Goal: Transaction & Acquisition: Purchase product/service

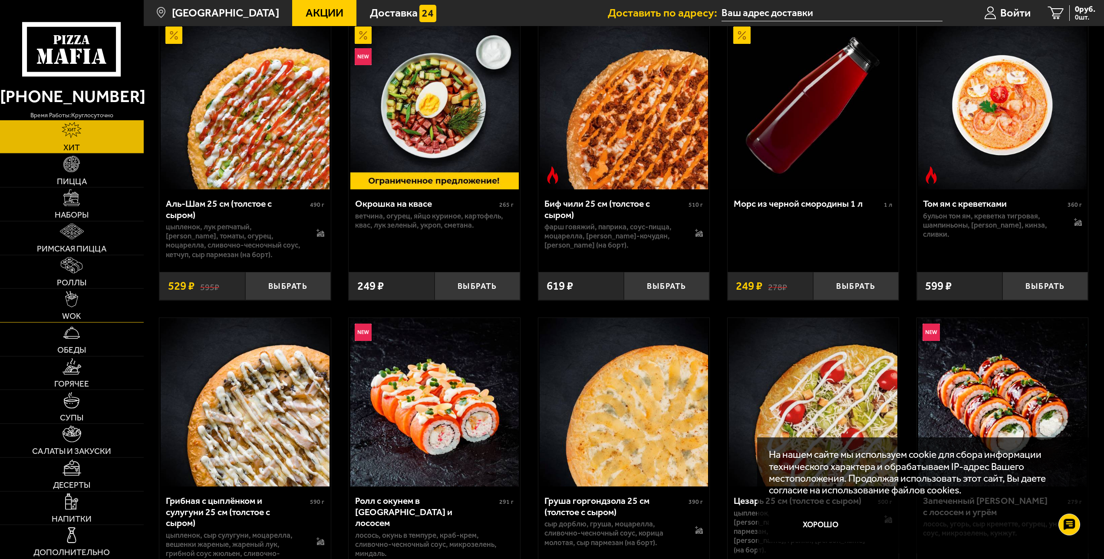
scroll to position [133, 0]
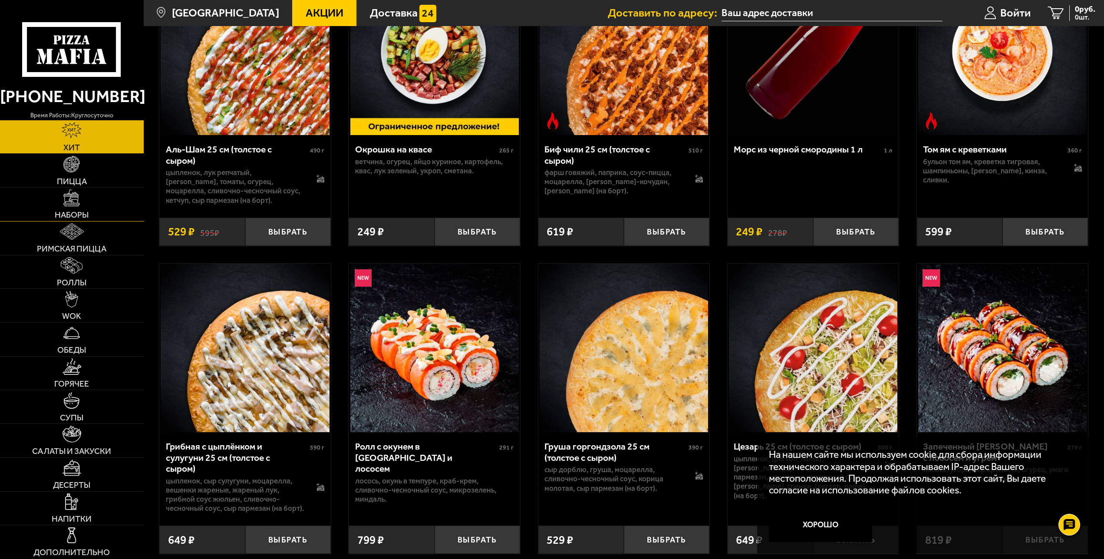
click at [86, 212] on span "Наборы" at bounding box center [72, 215] width 34 height 8
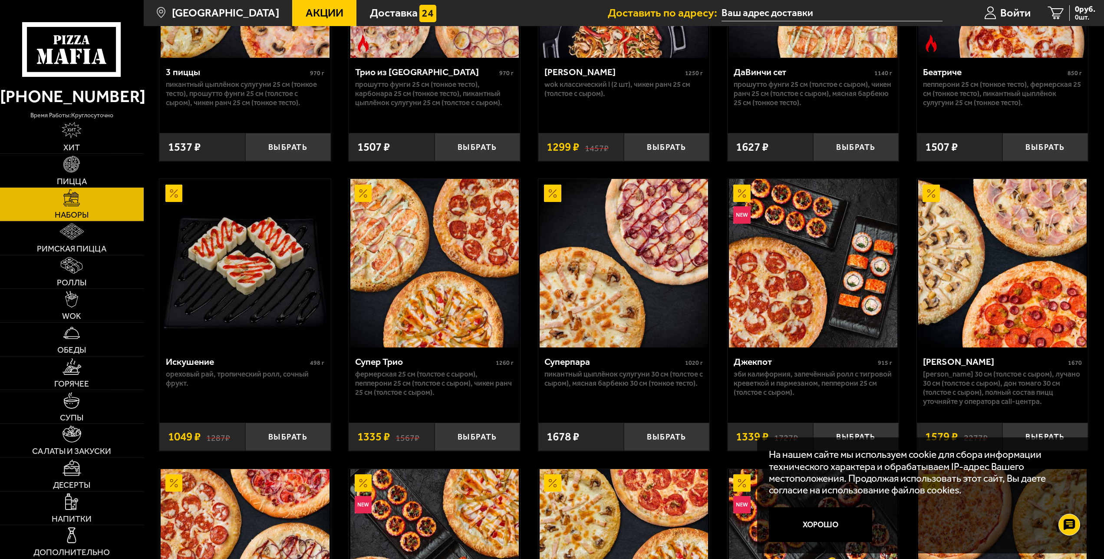
scroll to position [620, 0]
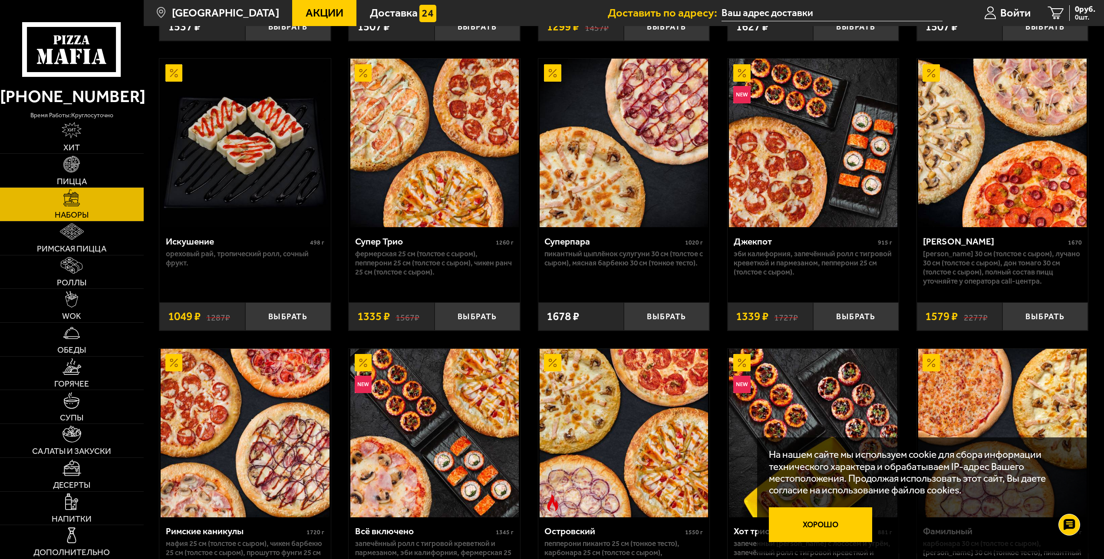
click at [814, 524] on button "Хорошо" at bounding box center [820, 524] width 103 height 34
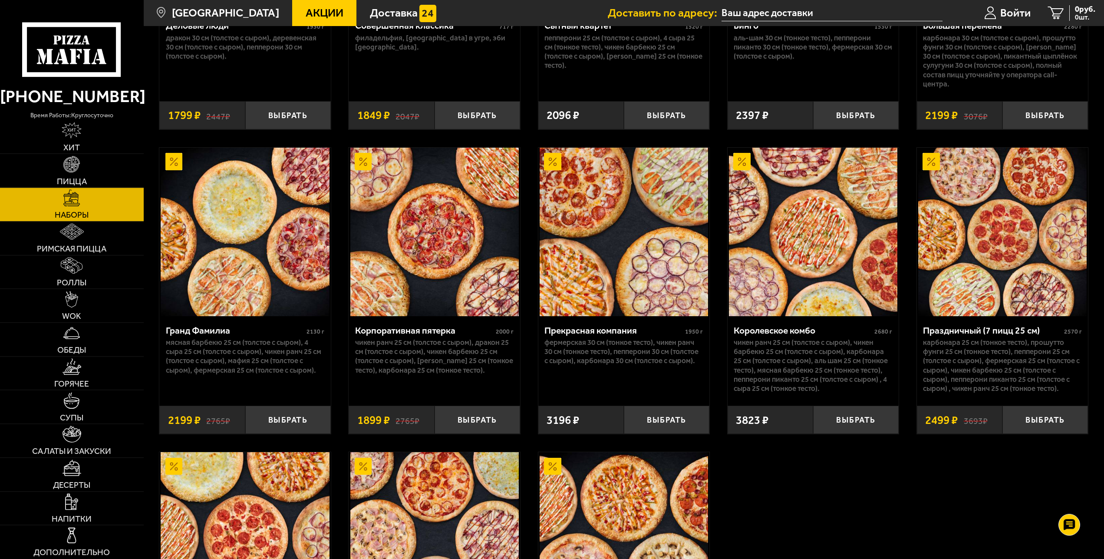
scroll to position [1285, 0]
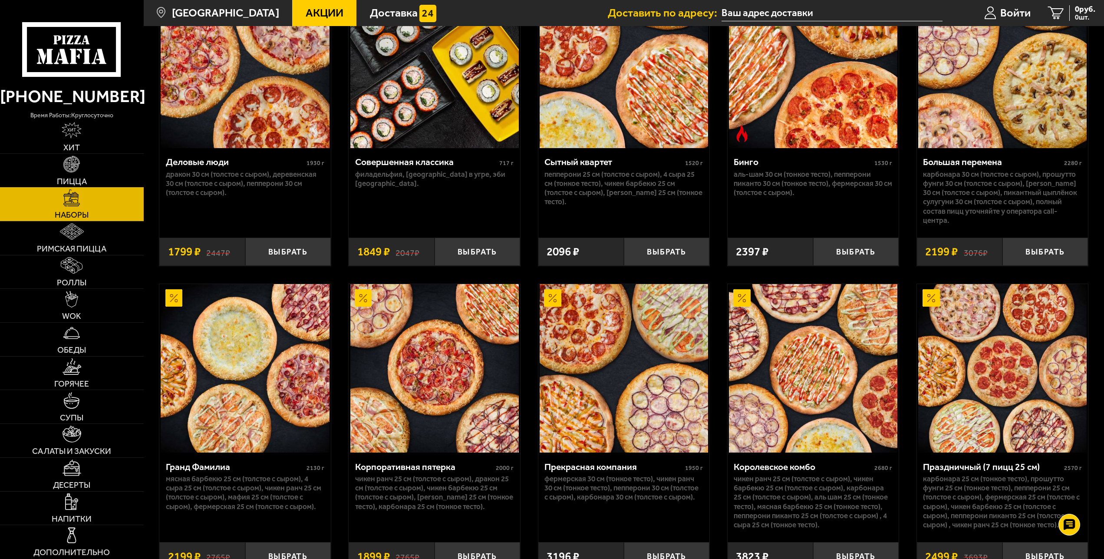
click at [72, 174] on link "Пицца" at bounding box center [72, 170] width 144 height 33
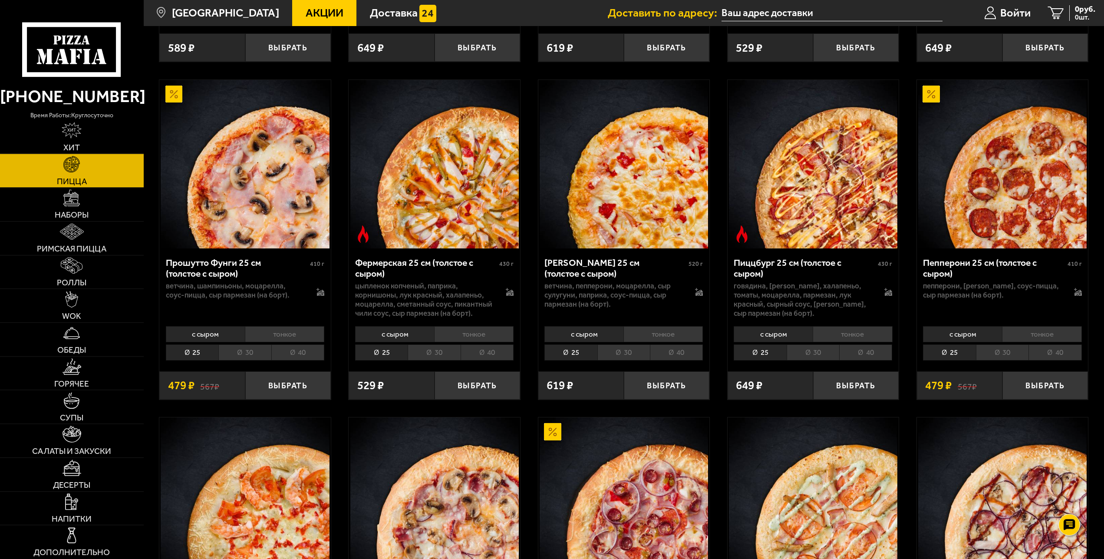
scroll to position [753, 0]
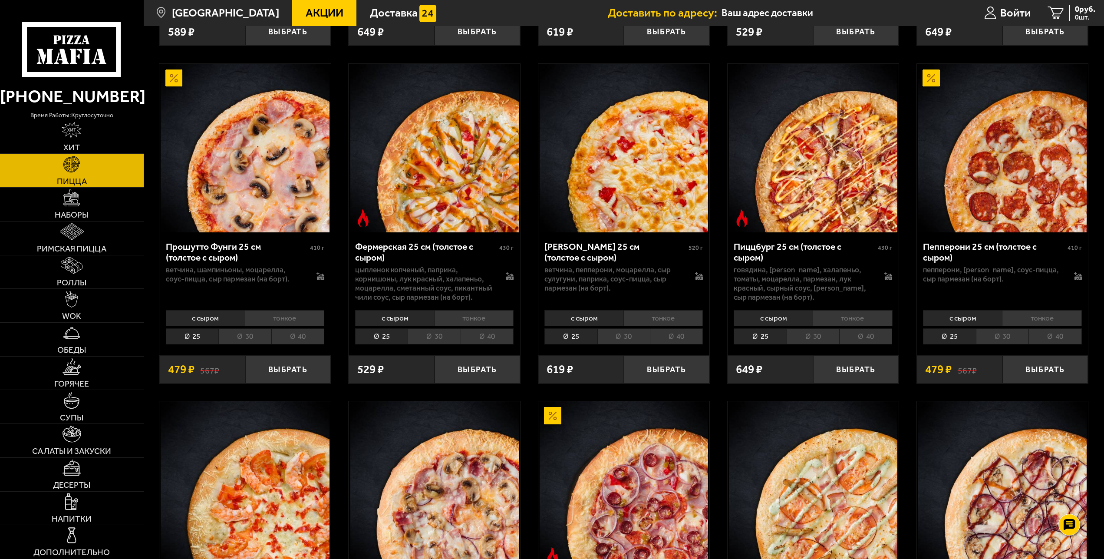
click at [615, 340] on li "30" at bounding box center [624, 336] width 53 height 16
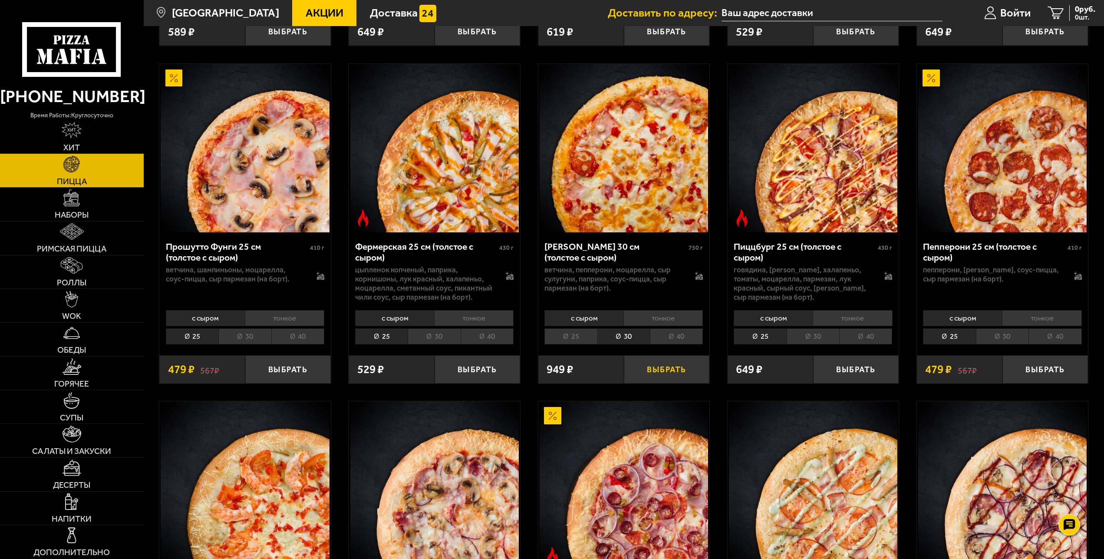
click at [666, 377] on button "Выбрать" at bounding box center [667, 369] width 86 height 28
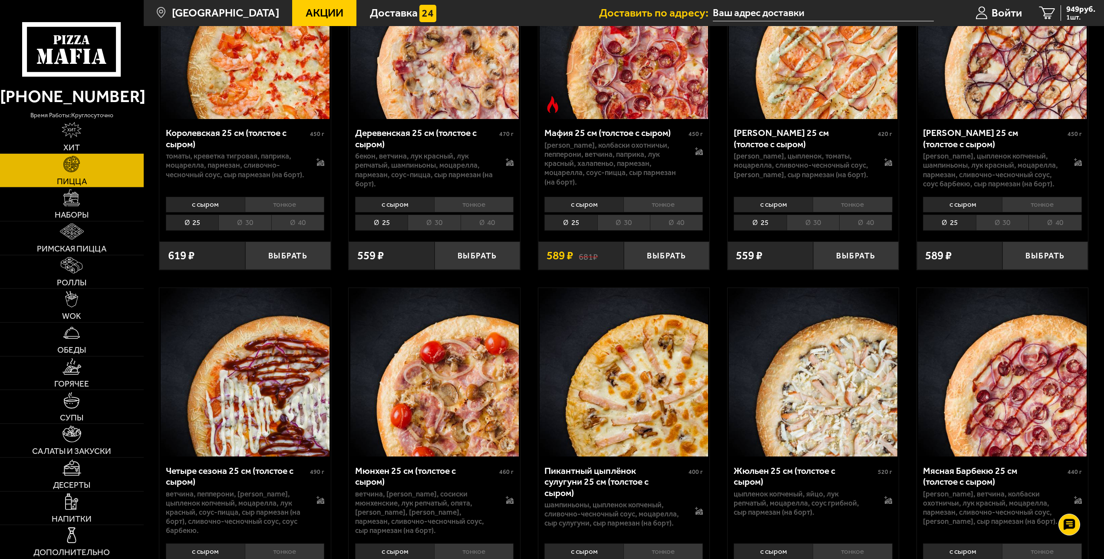
scroll to position [1240, 0]
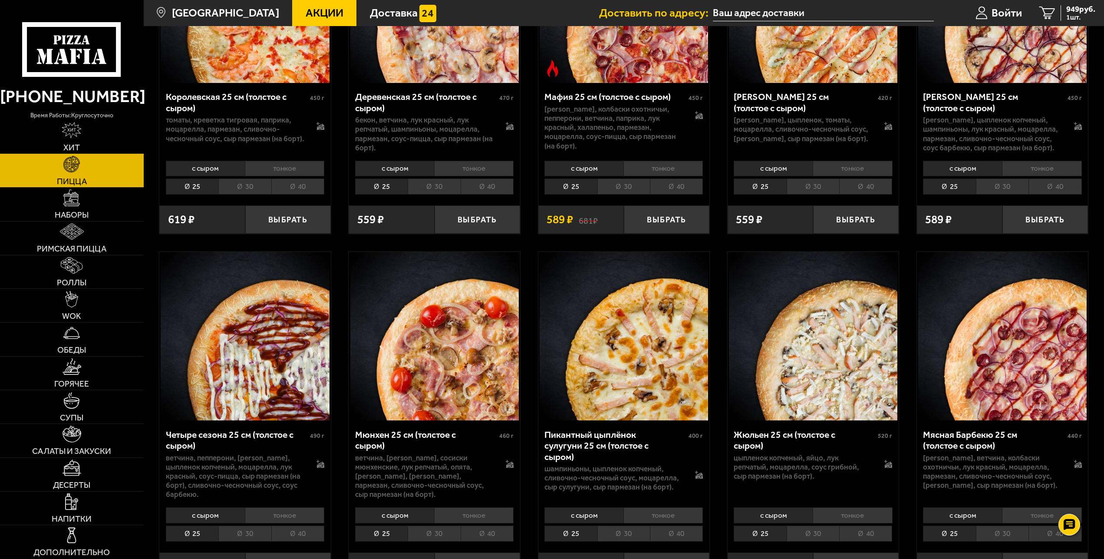
click at [246, 192] on li "30" at bounding box center [244, 186] width 53 height 16
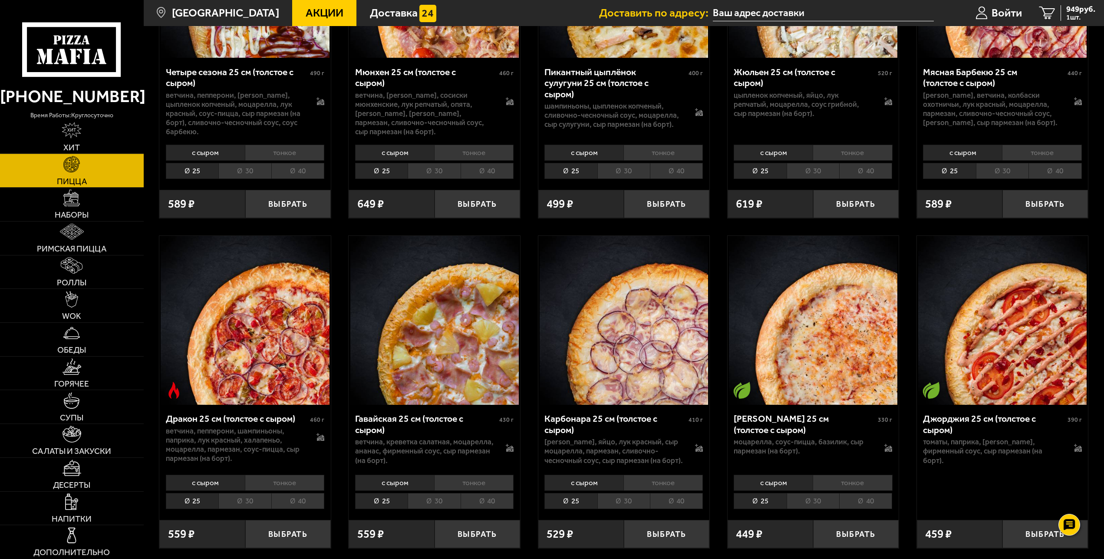
scroll to position [1506, 0]
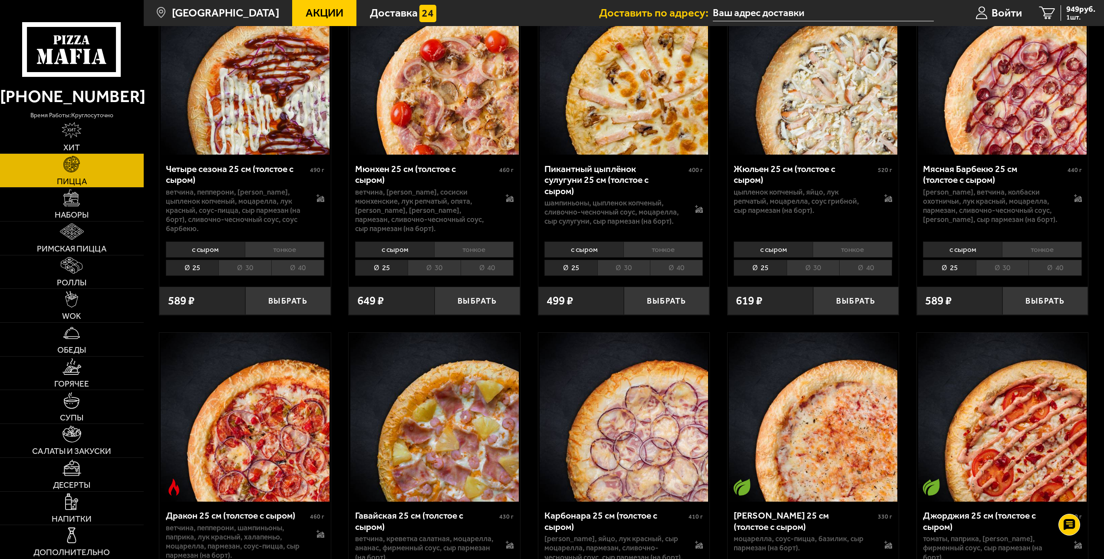
click at [618, 276] on li "30" at bounding box center [624, 268] width 53 height 16
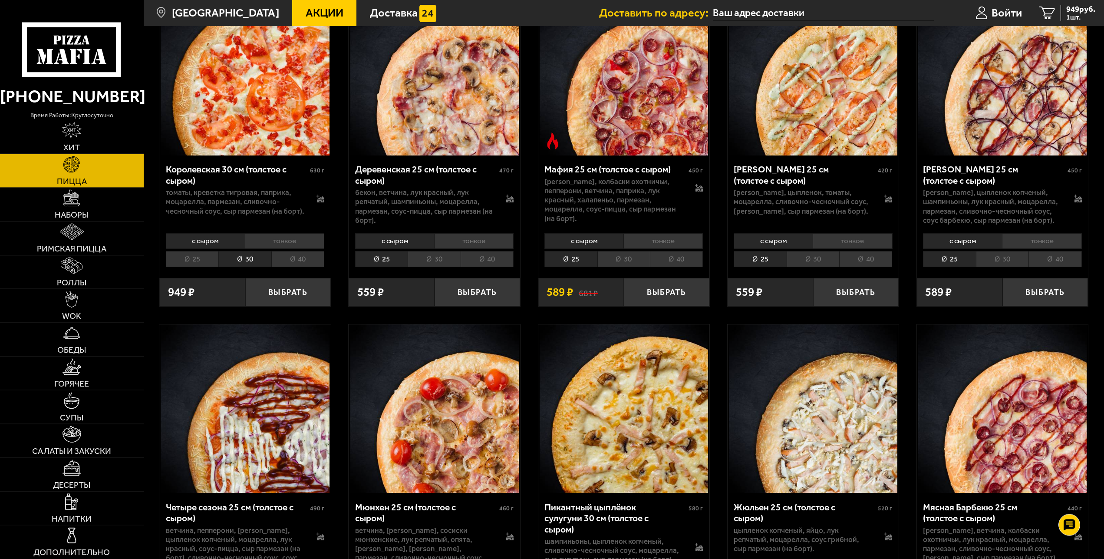
scroll to position [1152, 0]
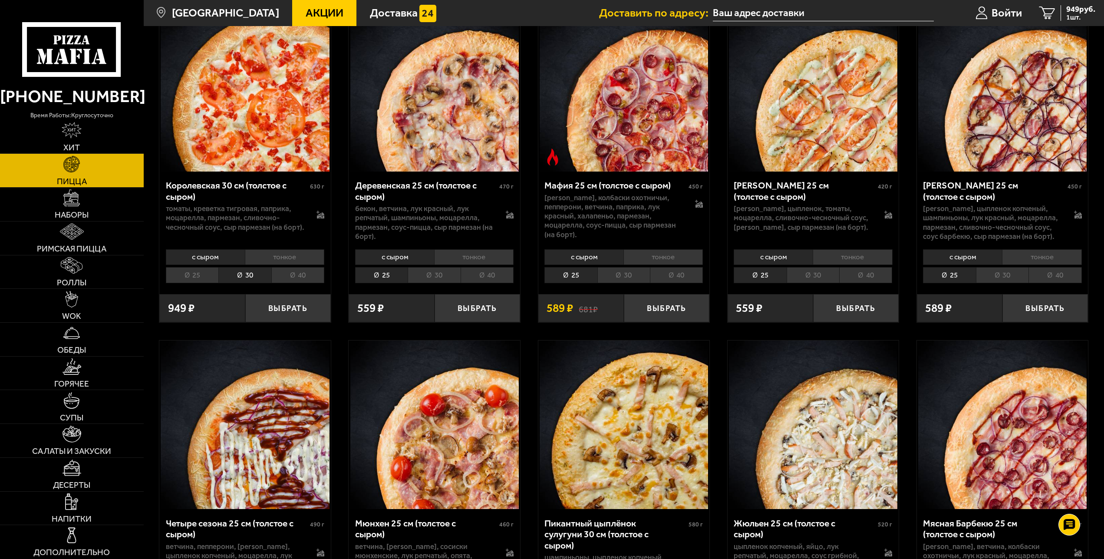
click at [806, 281] on li "30" at bounding box center [813, 275] width 53 height 16
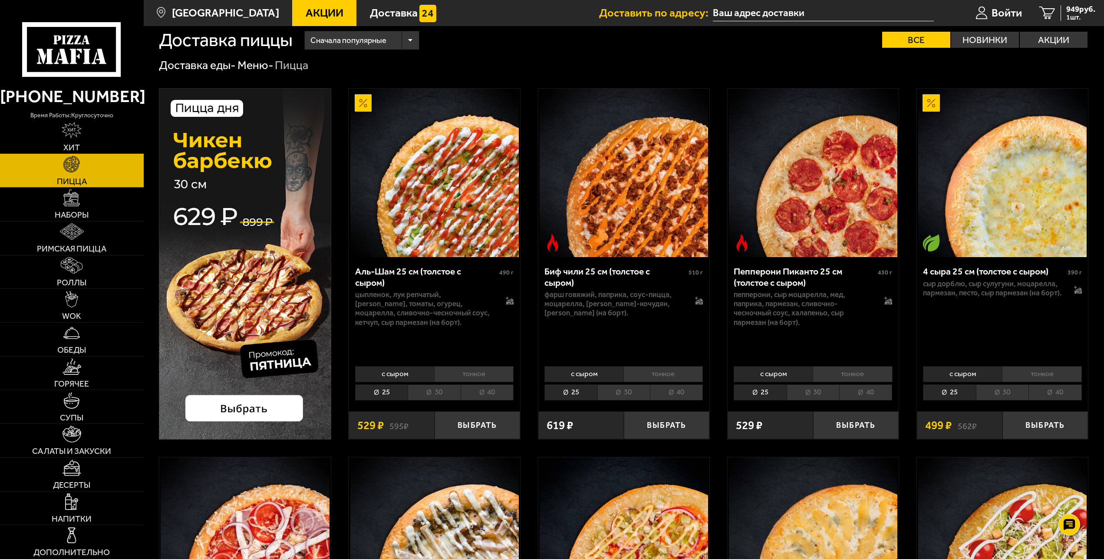
scroll to position [0, 0]
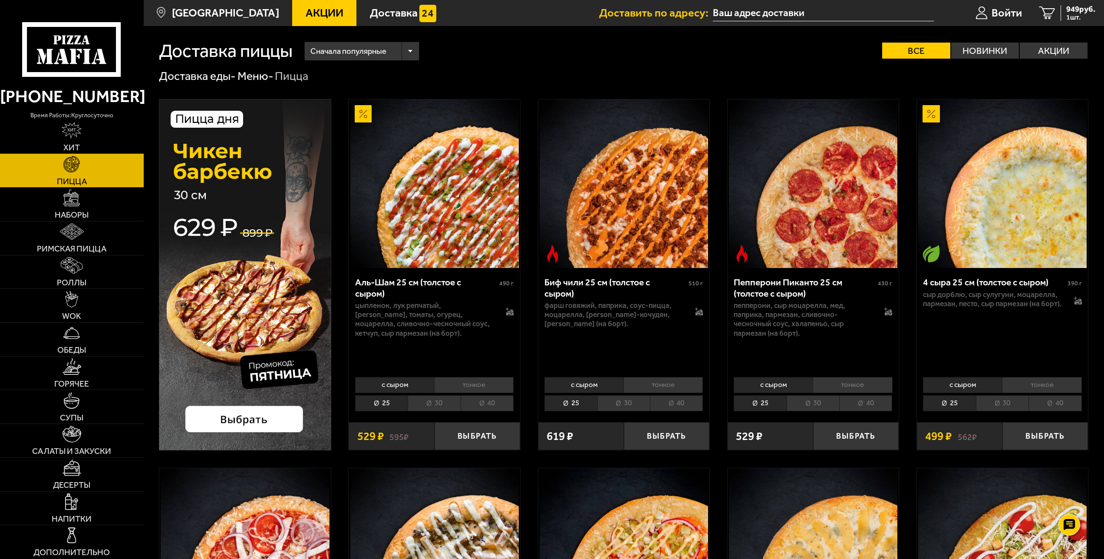
click at [245, 339] on img at bounding box center [245, 274] width 172 height 351
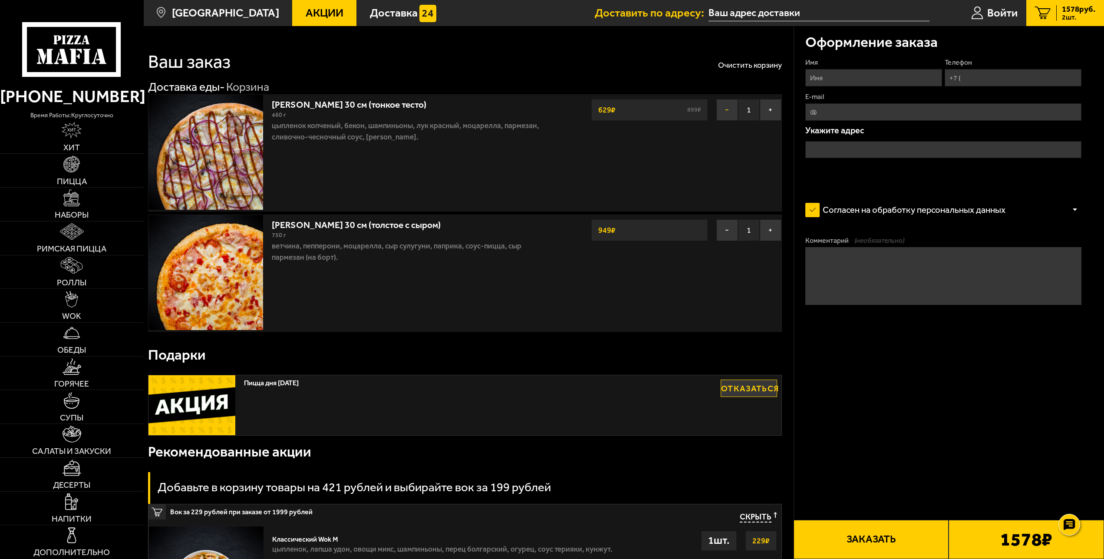
click at [721, 112] on button "−" at bounding box center [728, 110] width 22 height 22
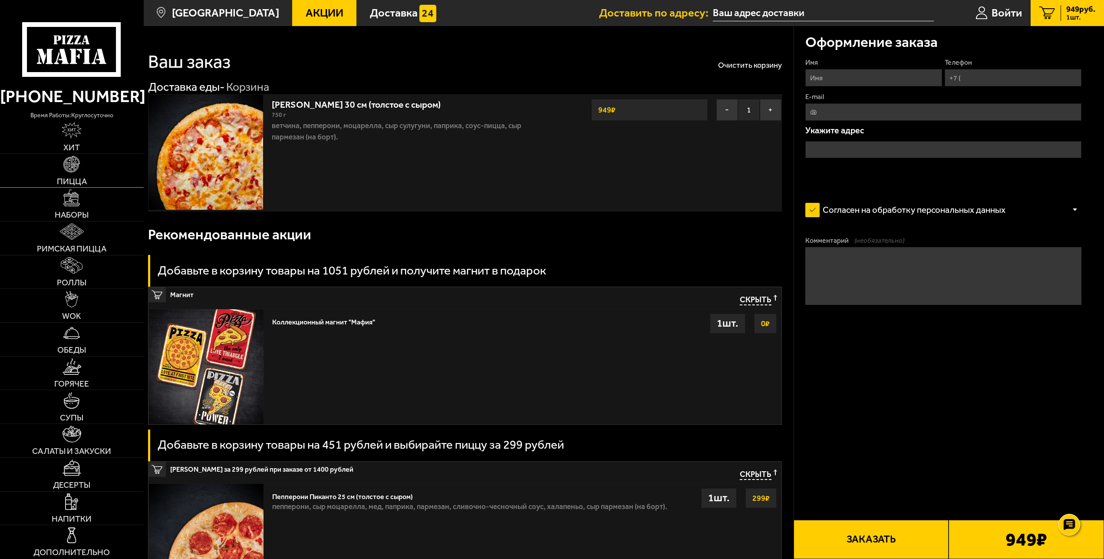
click at [70, 170] on img at bounding box center [71, 164] width 17 height 17
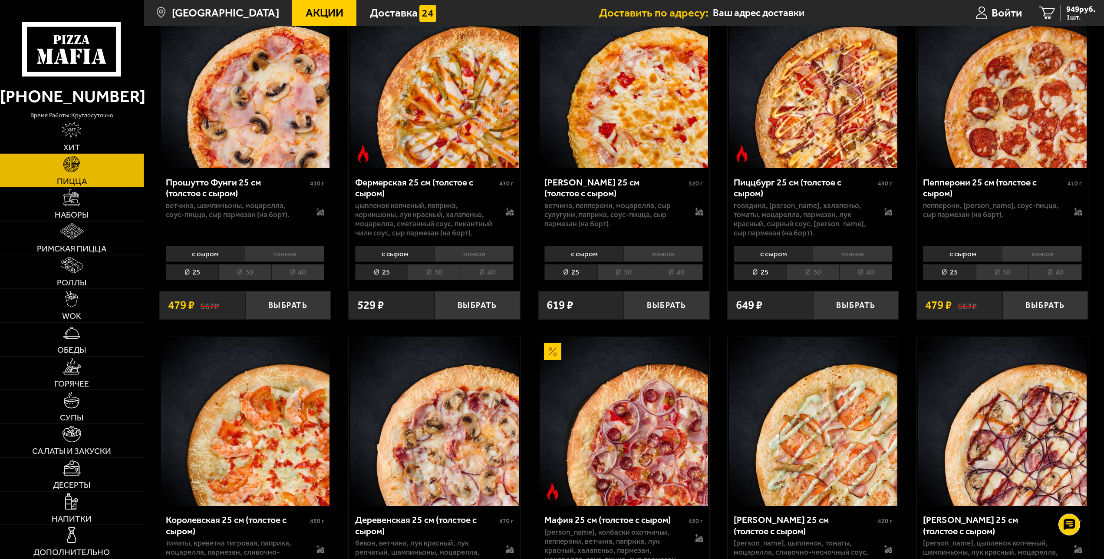
scroll to position [842, 0]
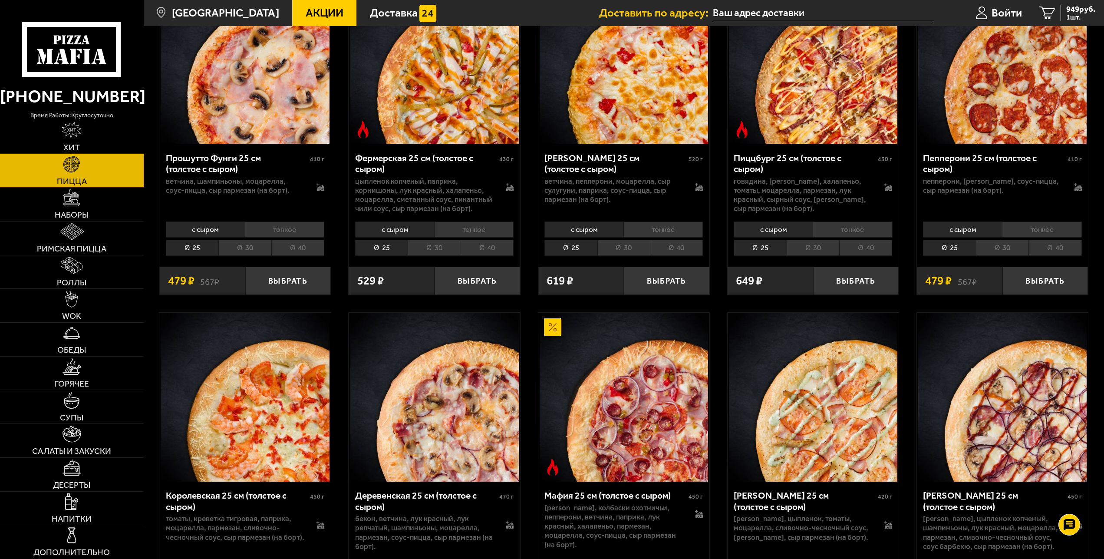
click at [1008, 253] on li "30" at bounding box center [1002, 248] width 53 height 16
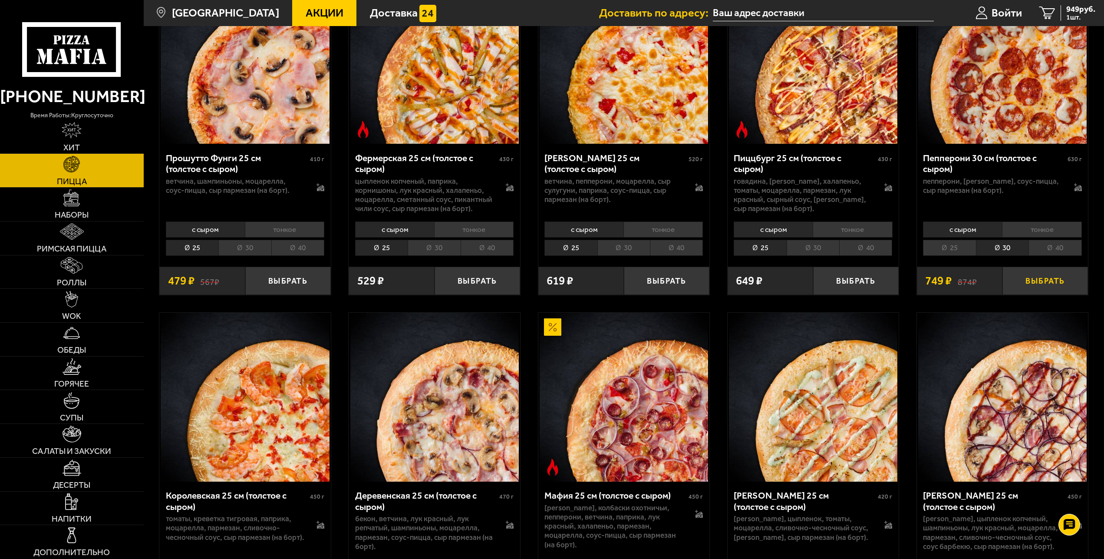
click at [1030, 282] on button "Выбрать" at bounding box center [1046, 281] width 86 height 28
click at [789, 13] on input "text" at bounding box center [819, 13] width 221 height 16
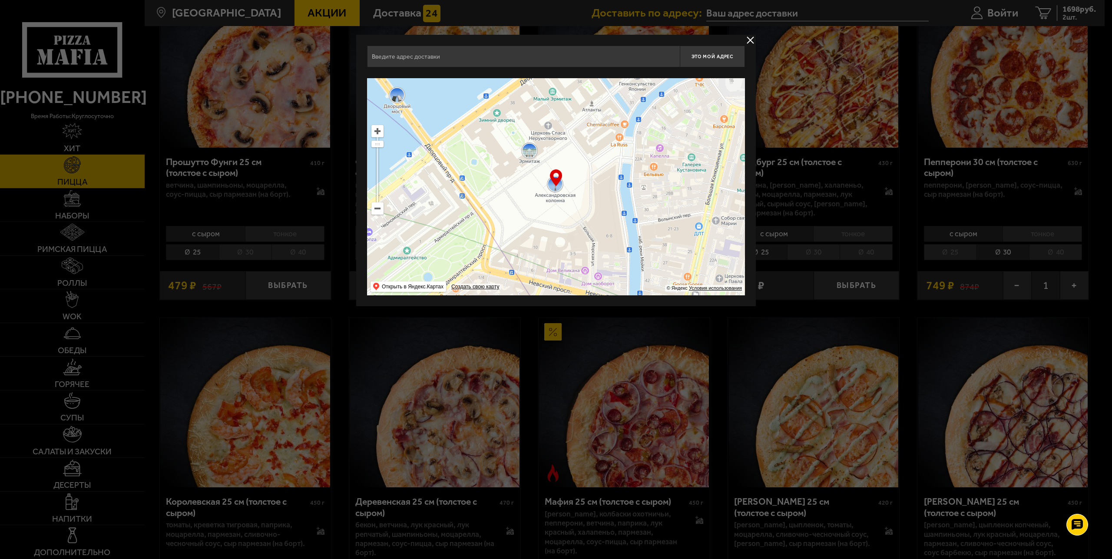
click at [574, 56] on input "text" at bounding box center [523, 57] width 313 height 22
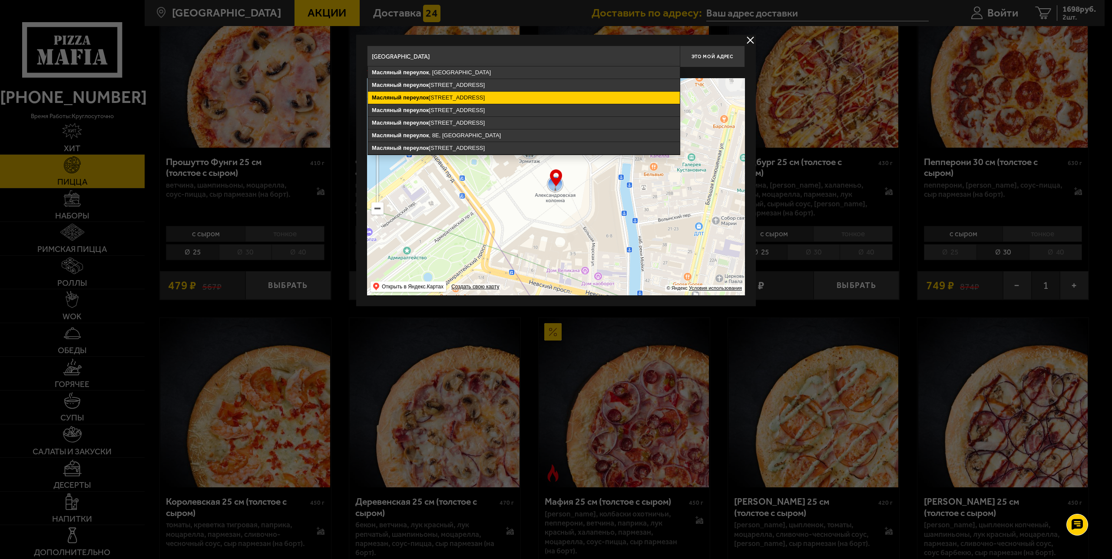
click at [464, 96] on ymaps "[STREET_ADDRESS]" at bounding box center [524, 98] width 312 height 12
type input "[STREET_ADDRESS]"
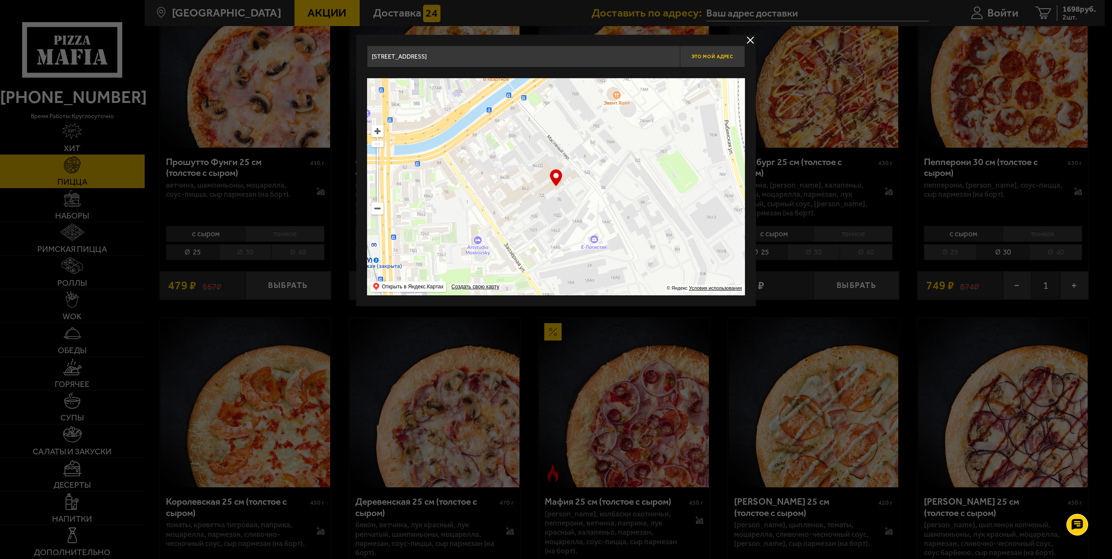
click at [703, 56] on span "Это мой адрес" at bounding box center [712, 57] width 42 height 6
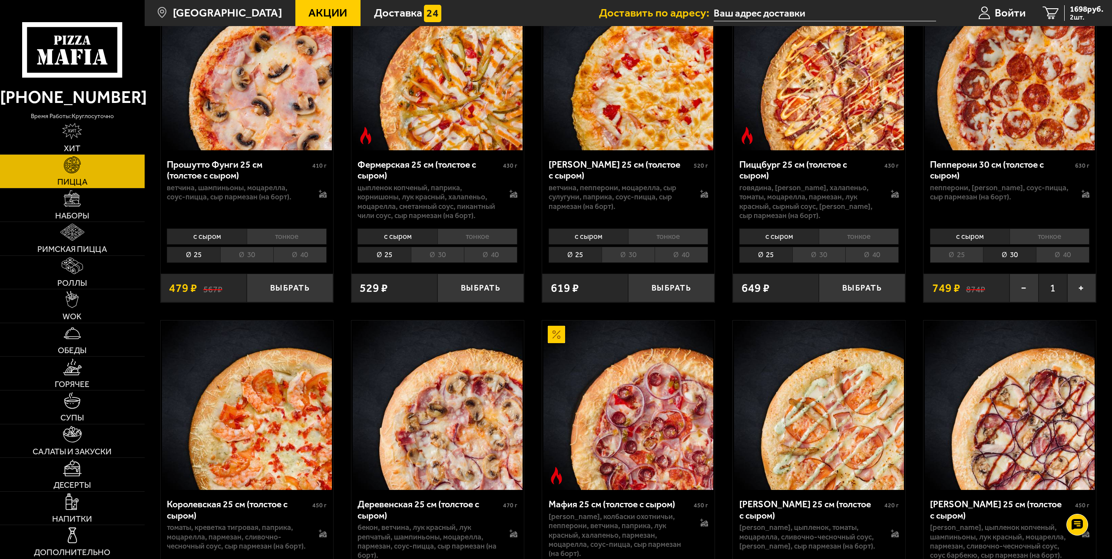
type input "[STREET_ADDRESS]"
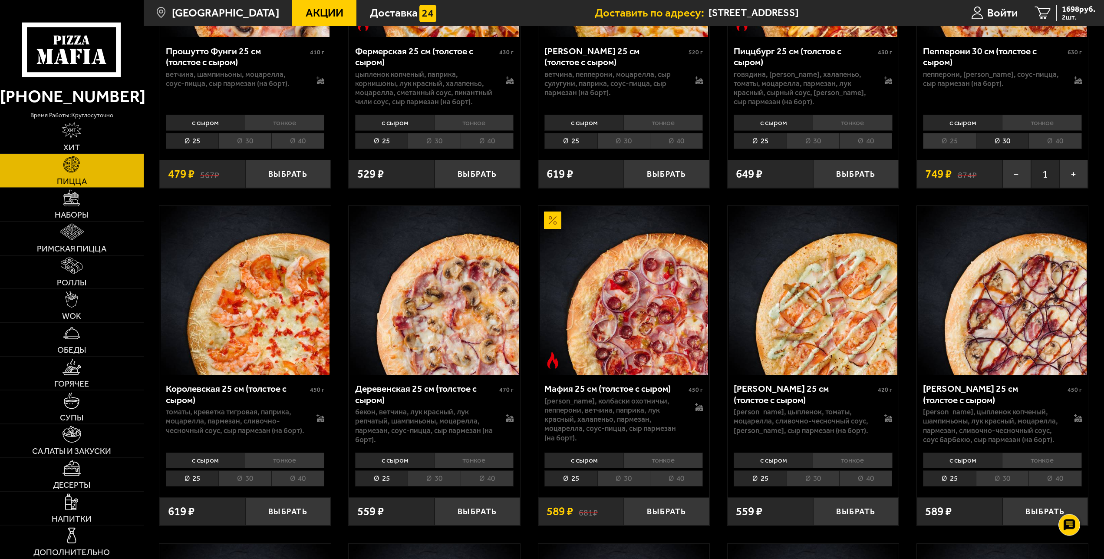
scroll to position [975, 0]
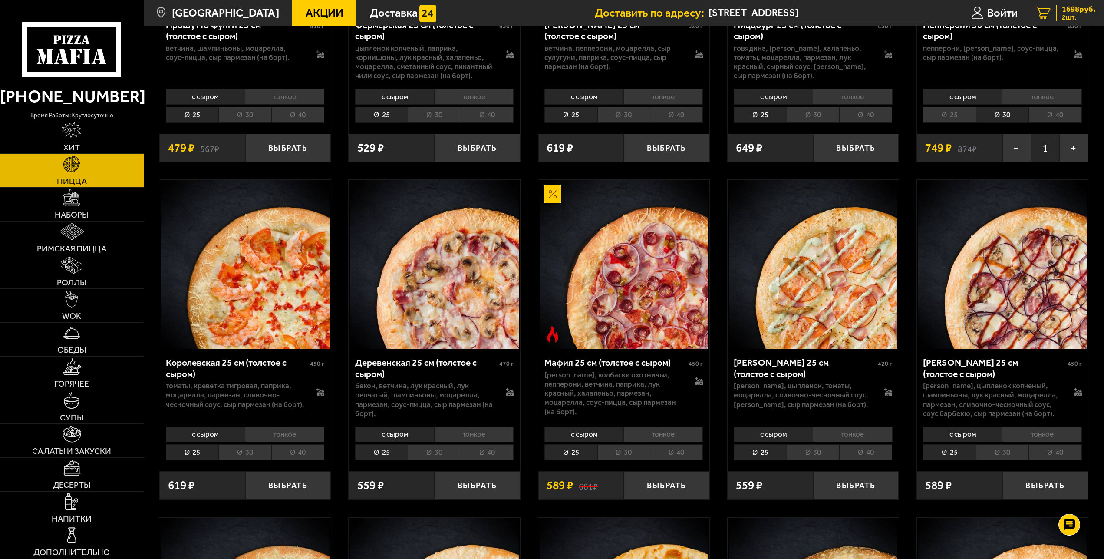
click at [1072, 9] on span "1698 руб." at bounding box center [1078, 9] width 33 height 8
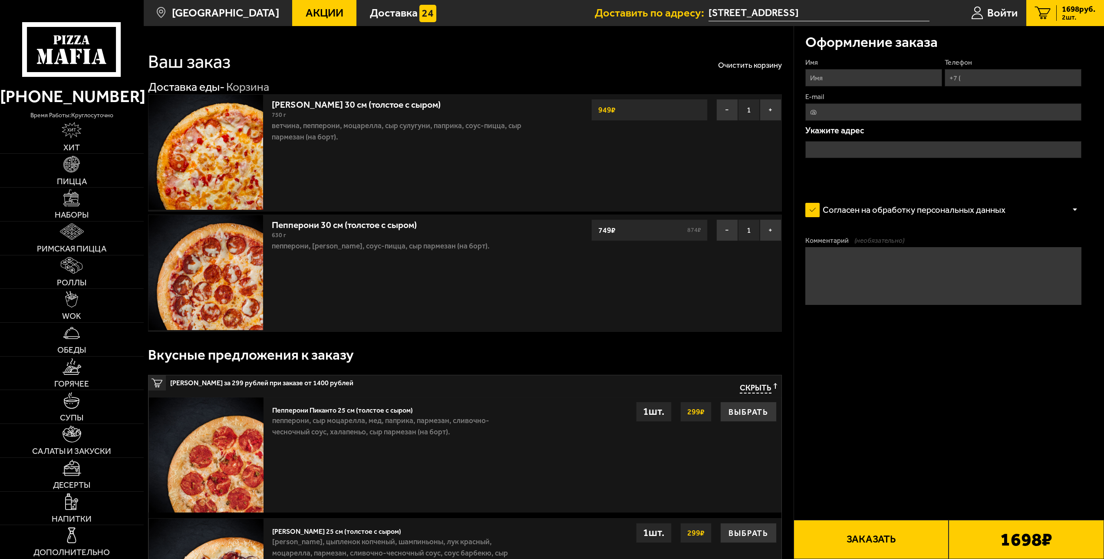
type input "[STREET_ADDRESS]"
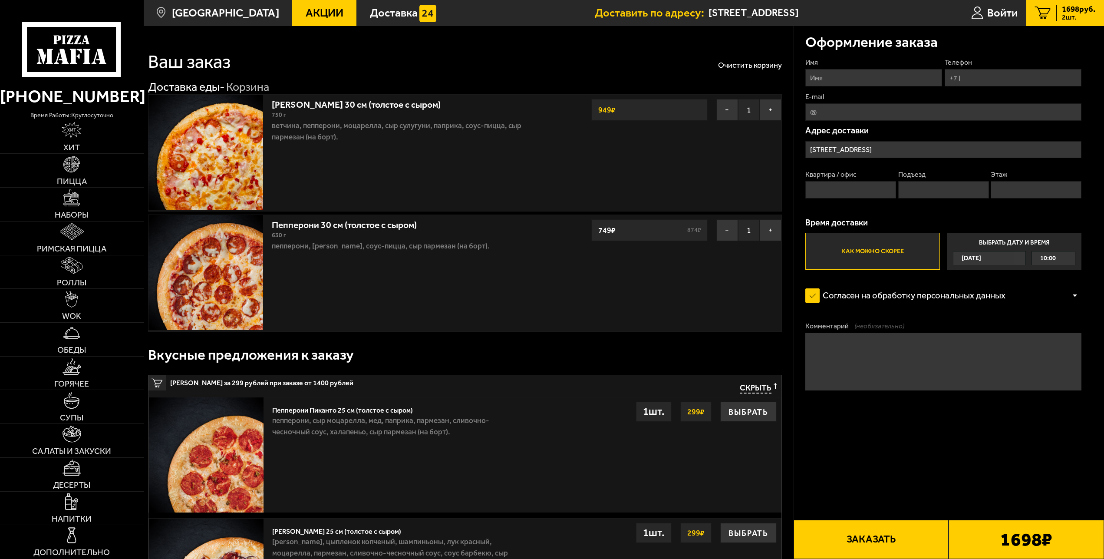
click at [859, 79] on input "Имя" at bounding box center [874, 77] width 137 height 17
type input "[PERSON_NAME]"
click at [977, 82] on input "Телефон" at bounding box center [1013, 77] width 137 height 17
type input "[PHONE_NUMBER]"
click at [841, 118] on input "E-mail" at bounding box center [944, 111] width 276 height 17
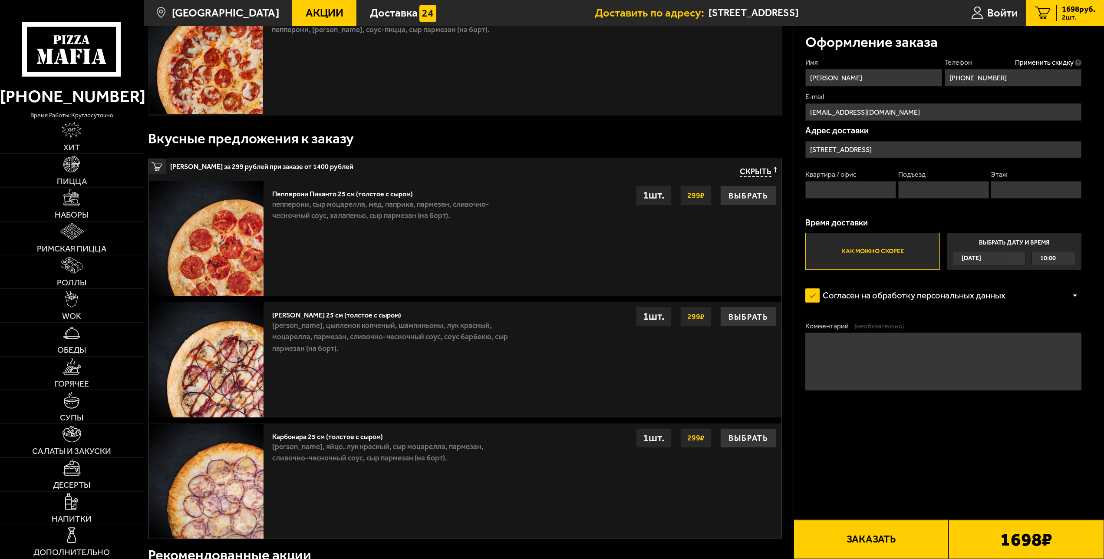
scroll to position [221, 0]
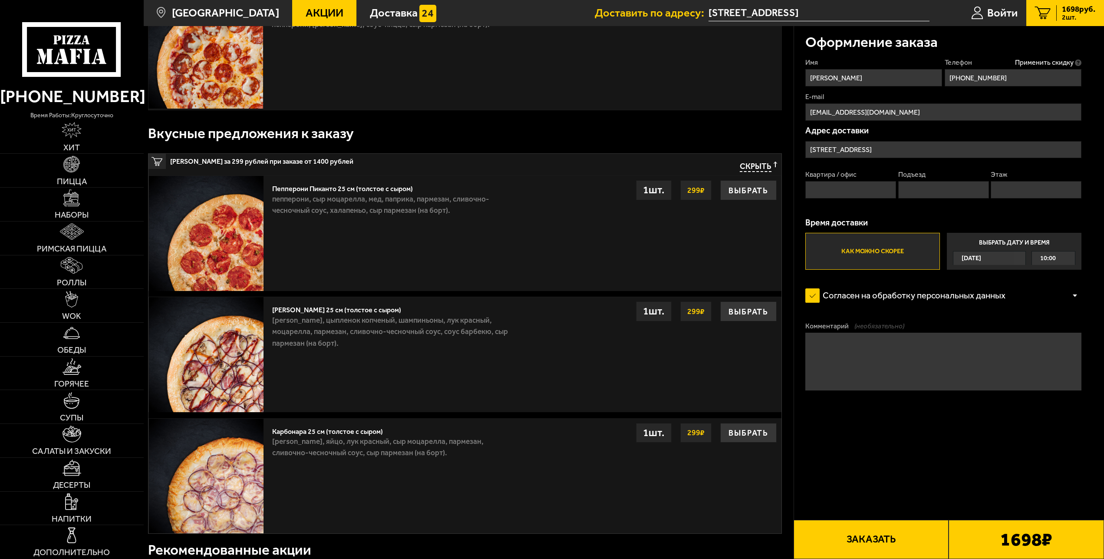
type input "[EMAIL_ADDRESS][DOMAIN_NAME]"
click at [868, 542] on button "Заказать" at bounding box center [871, 539] width 155 height 39
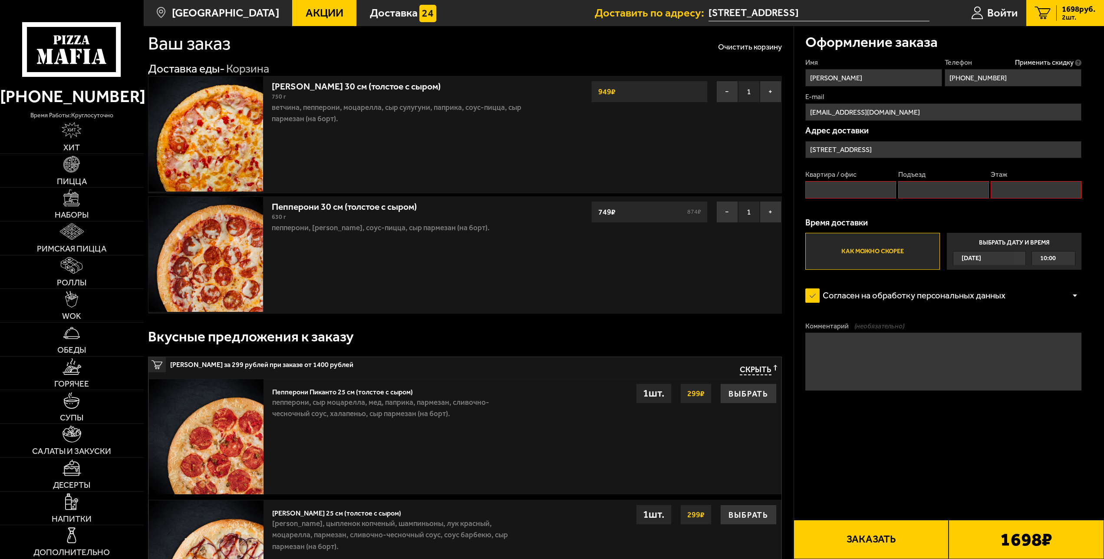
scroll to position [0, 0]
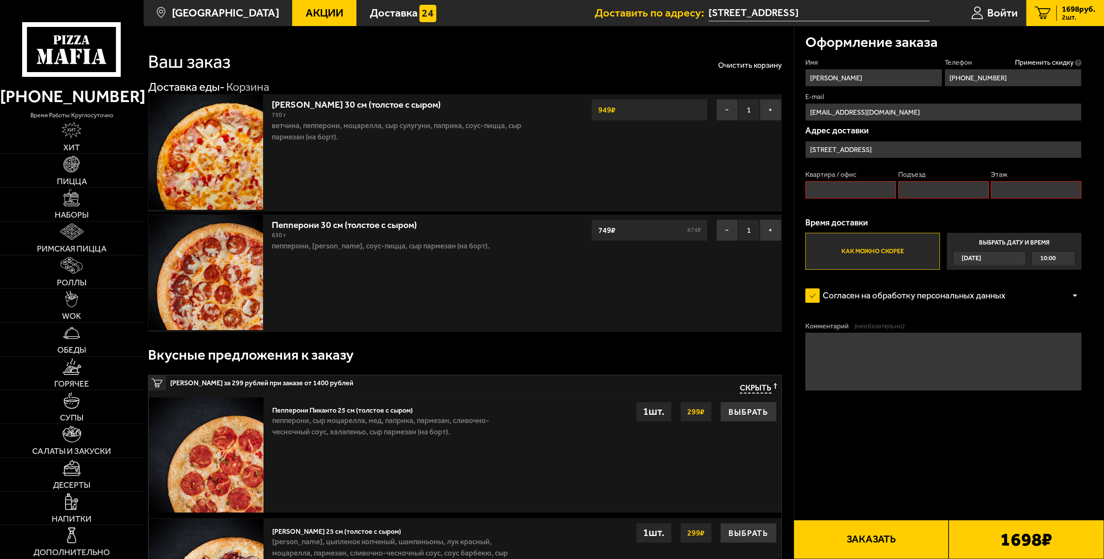
click at [1011, 195] on input "Этаж" at bounding box center [1036, 189] width 91 height 17
type input "1"
click at [926, 194] on input "Подъезд" at bounding box center [944, 189] width 91 height 17
type input "1"
click at [843, 197] on input "Квартира / офис" at bounding box center [851, 189] width 91 height 17
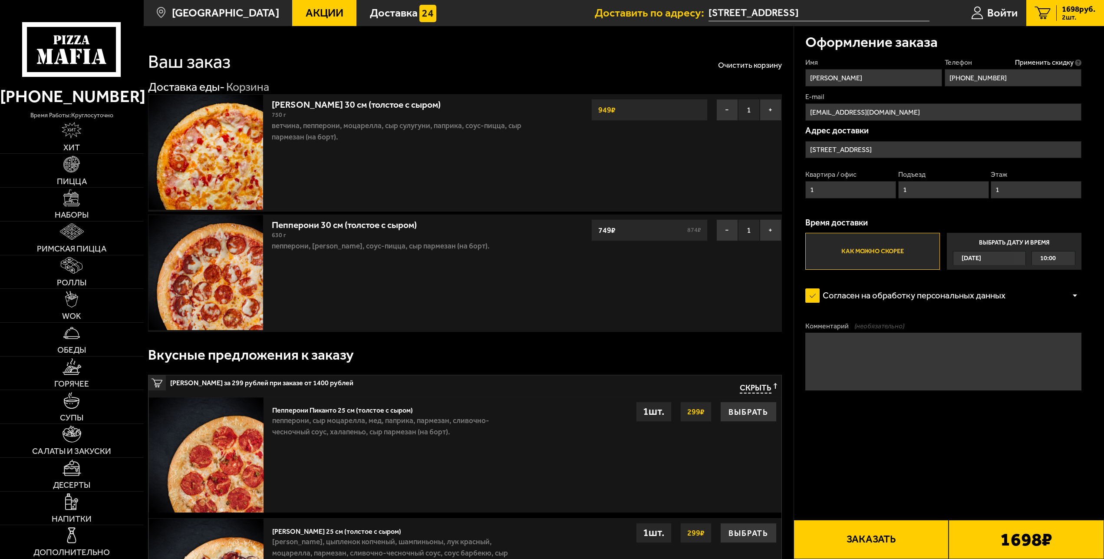
type input "1"
click at [888, 149] on input "[STREET_ADDRESS]" at bounding box center [944, 149] width 276 height 17
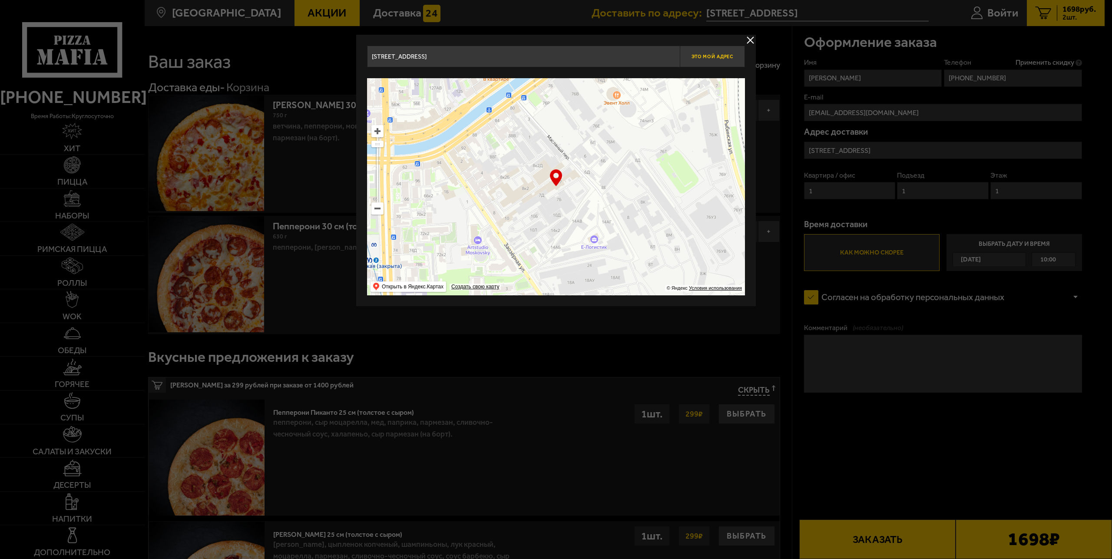
click at [727, 59] on span "Это мой адрес" at bounding box center [712, 57] width 42 height 6
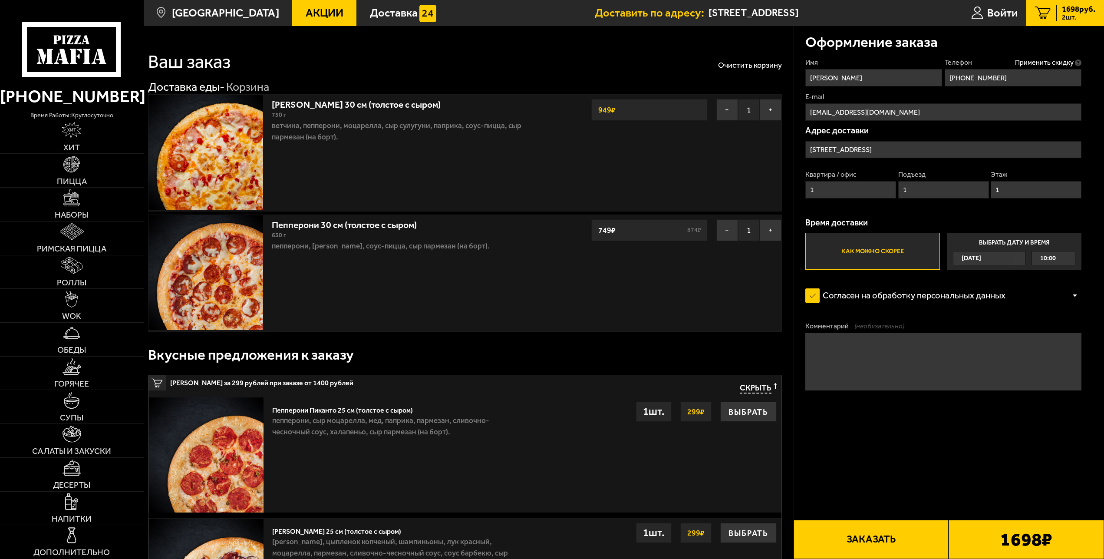
click at [883, 541] on button "Заказать" at bounding box center [871, 539] width 155 height 39
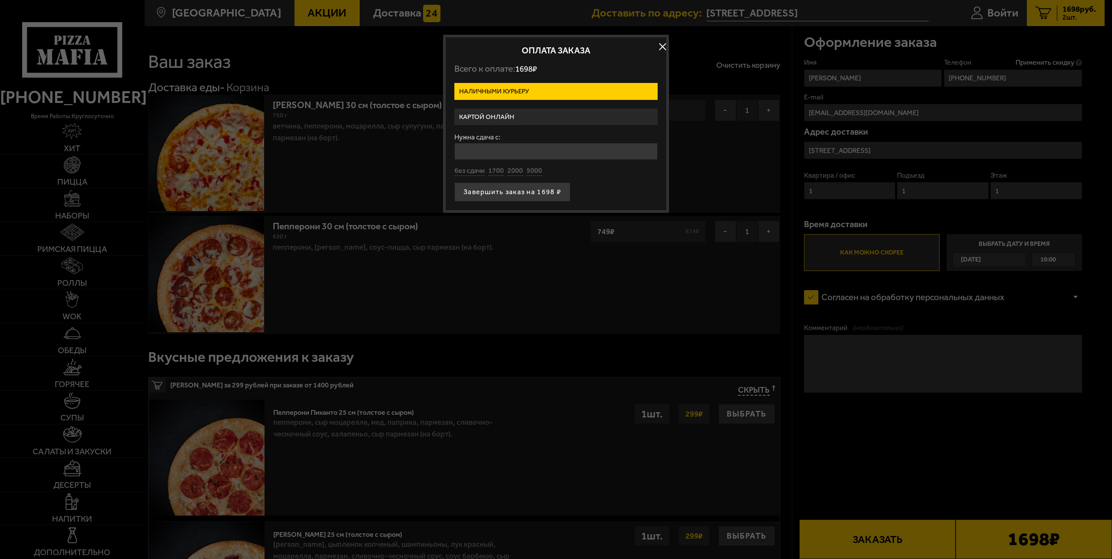
click at [497, 153] on input "Нужна сдача с:" at bounding box center [555, 151] width 203 height 17
type input "5000"
click at [495, 191] on button "Завершить заказ на 1698 ₽" at bounding box center [512, 191] width 116 height 19
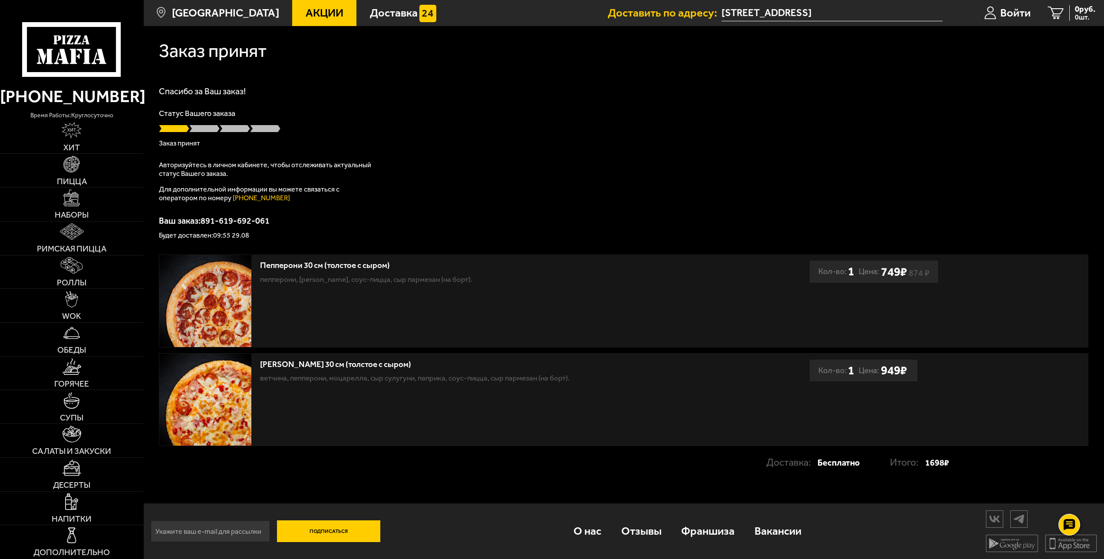
scroll to position [0, 0]
